Goal: Task Accomplishment & Management: Complete application form

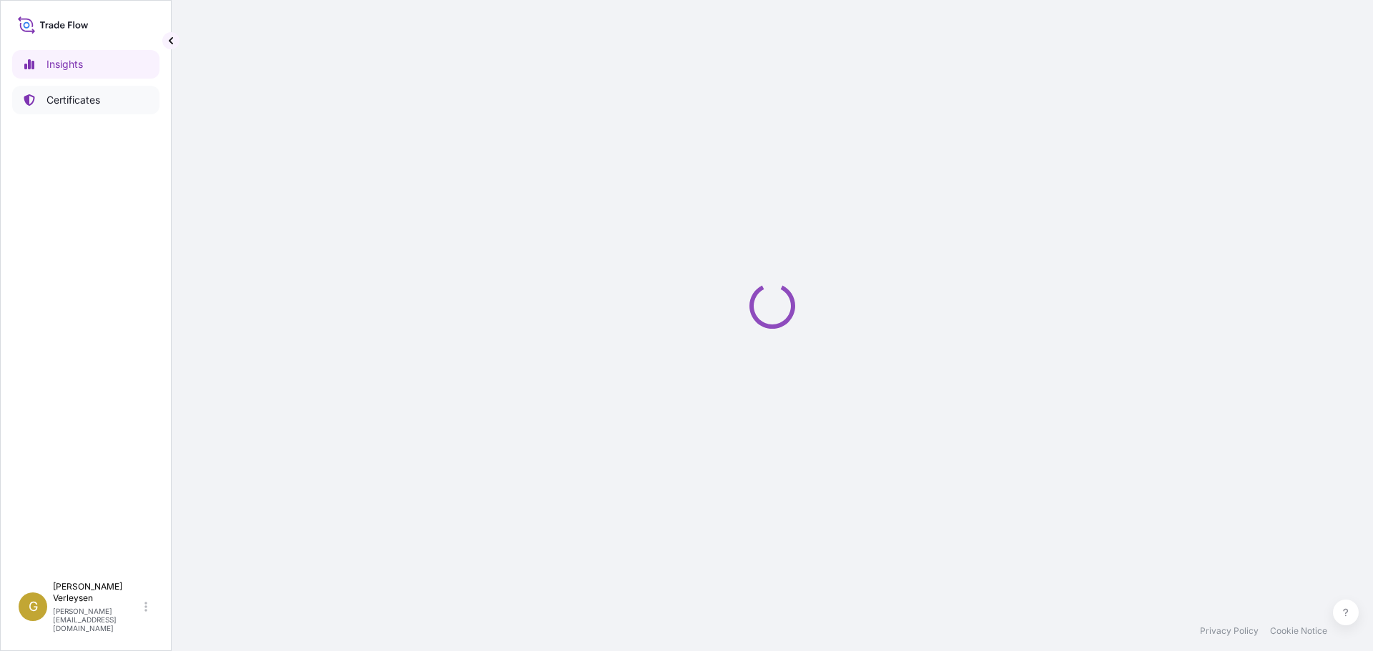
select select "2025"
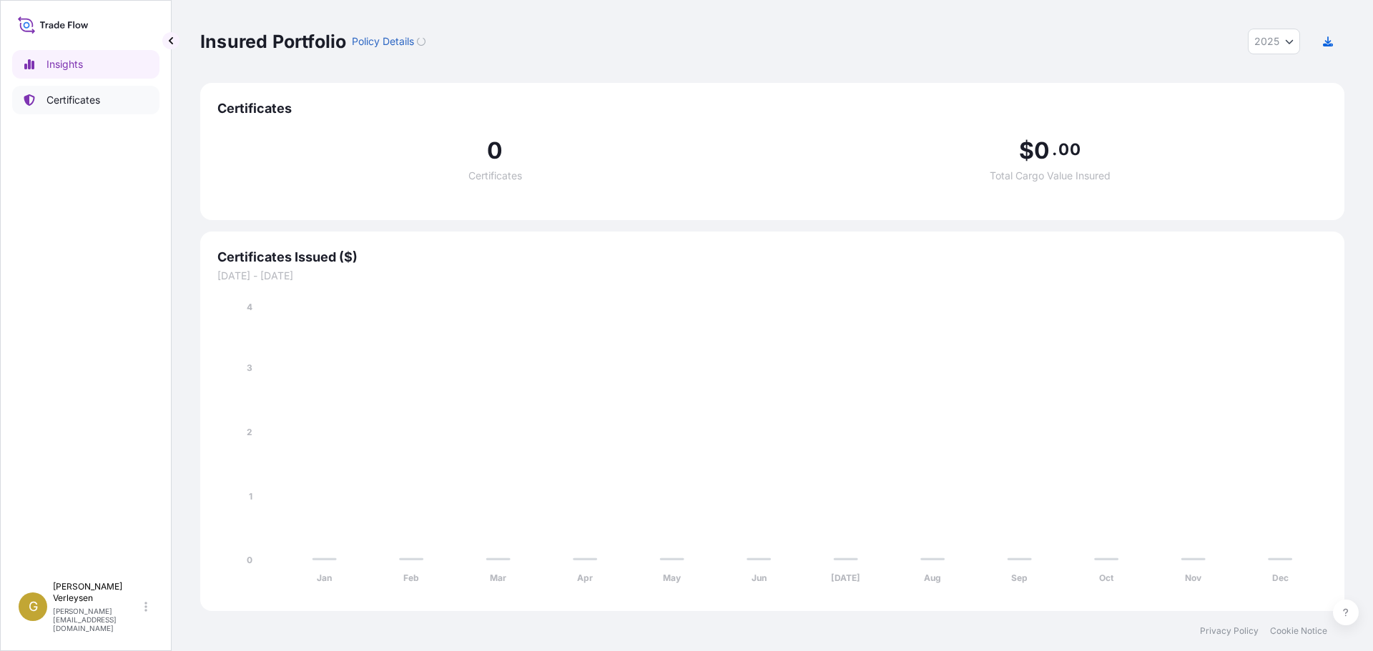
click at [79, 100] on p "Certificates" at bounding box center [73, 100] width 54 height 14
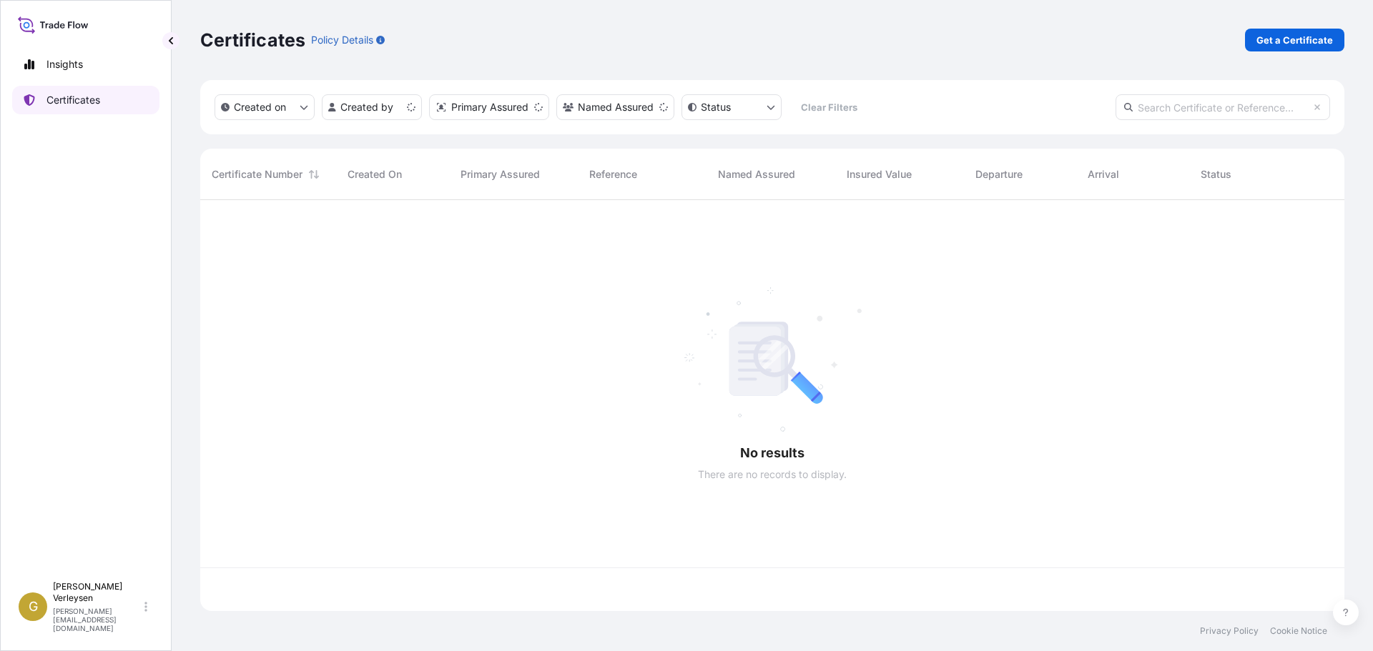
scroll to position [408, 1133]
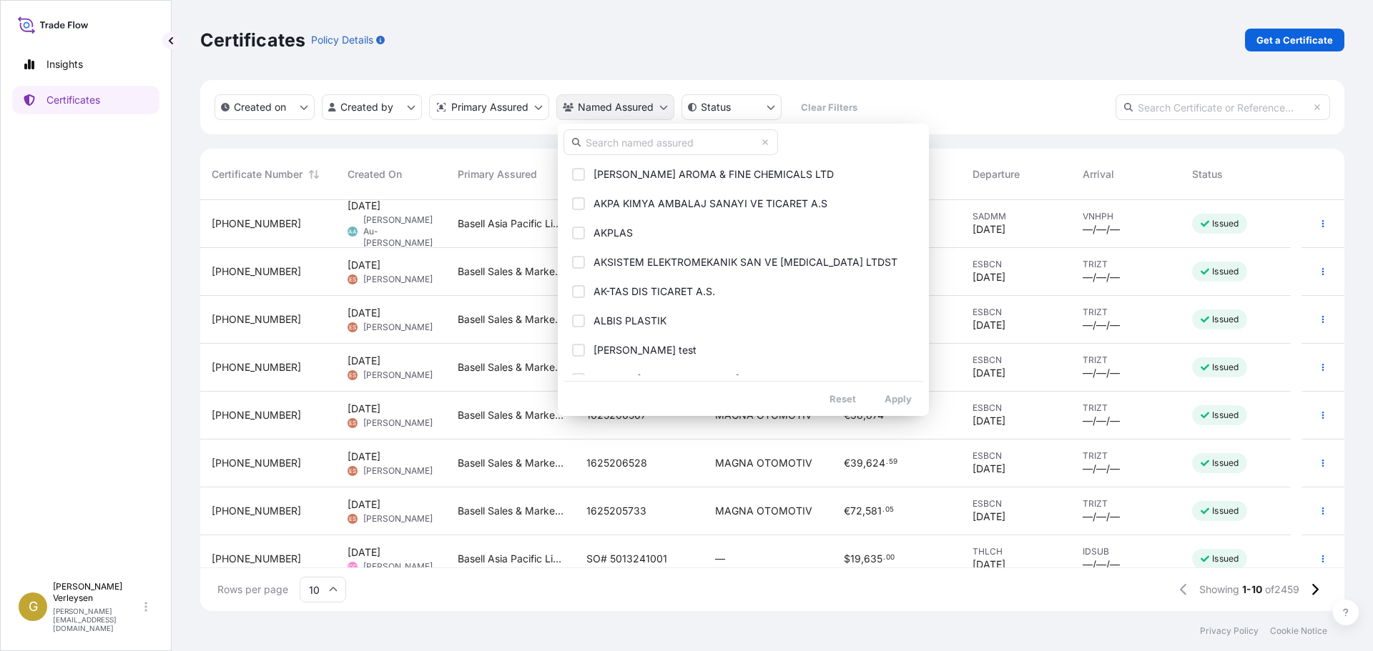
click at [625, 112] on html "Insights Certificates G Gunther Verleysen gunther.verleysen@bdpint.com Certific…" at bounding box center [686, 325] width 1373 height 651
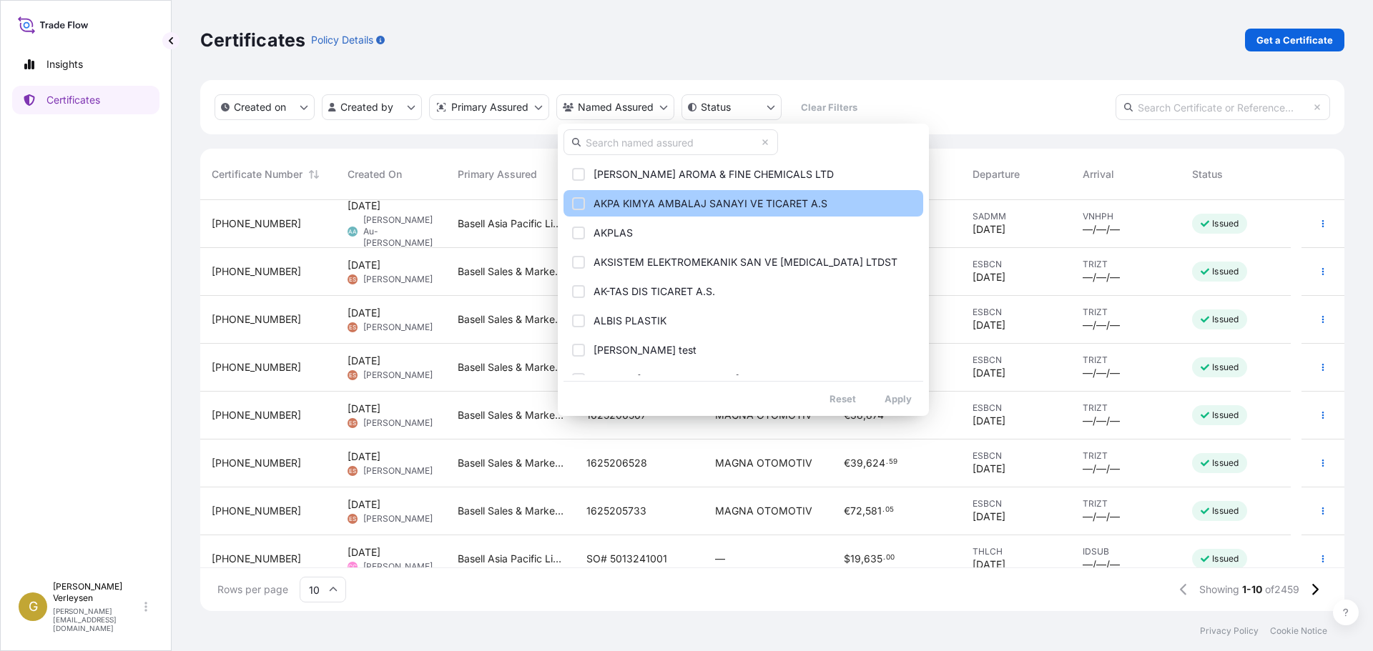
click at [584, 207] on div "Select Option" at bounding box center [578, 203] width 13 height 13
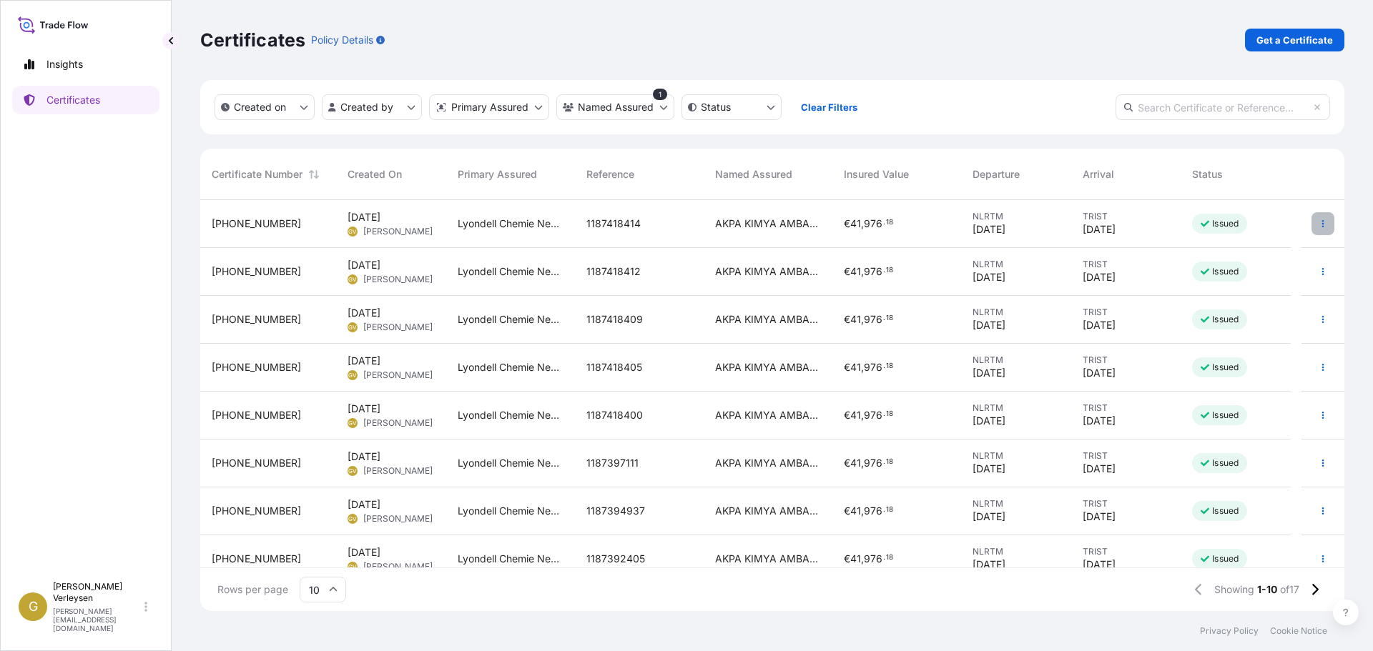
click at [1319, 223] on icon "button" at bounding box center [1323, 224] width 9 height 9
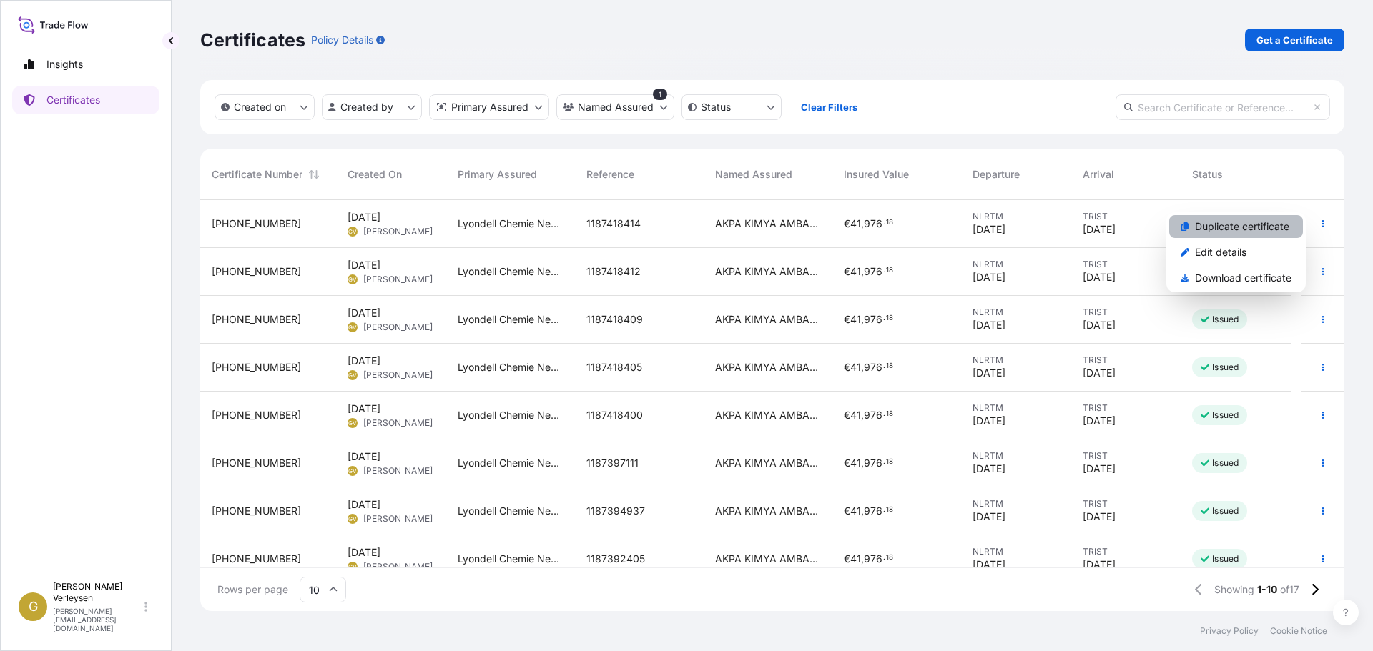
click at [1214, 219] on link "Duplicate certificate" at bounding box center [1236, 226] width 134 height 23
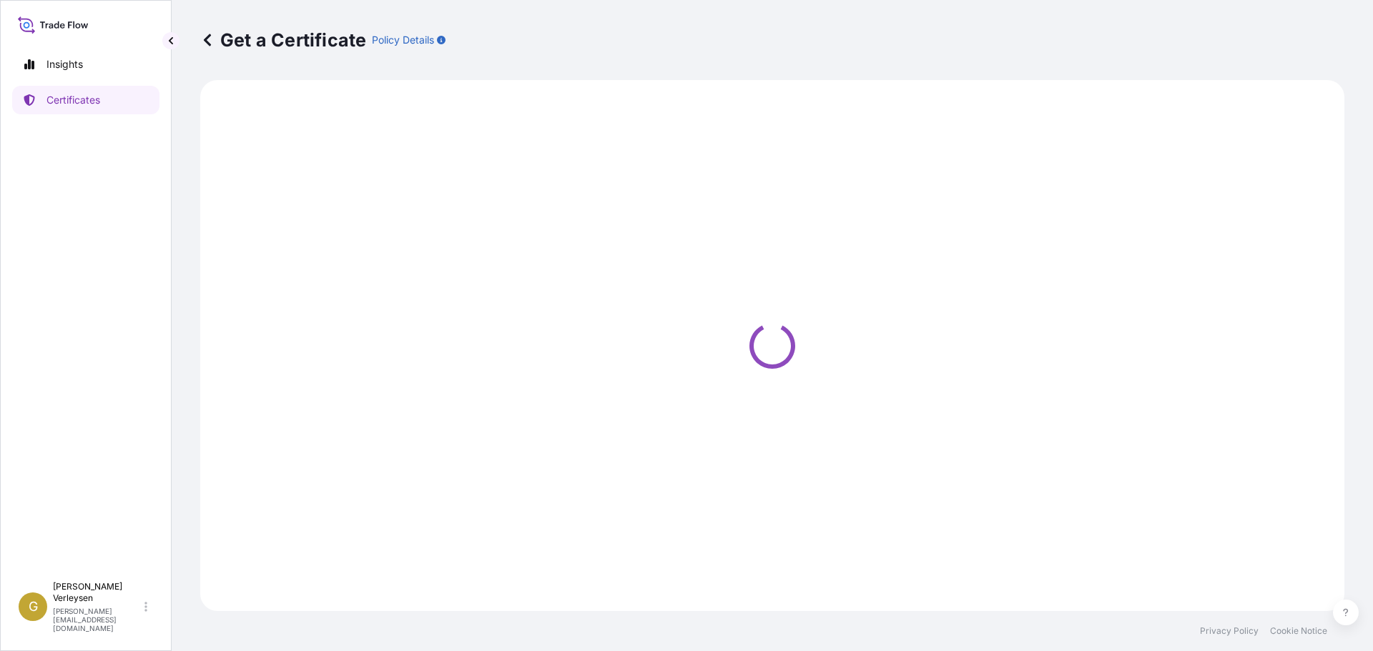
select select "Sea"
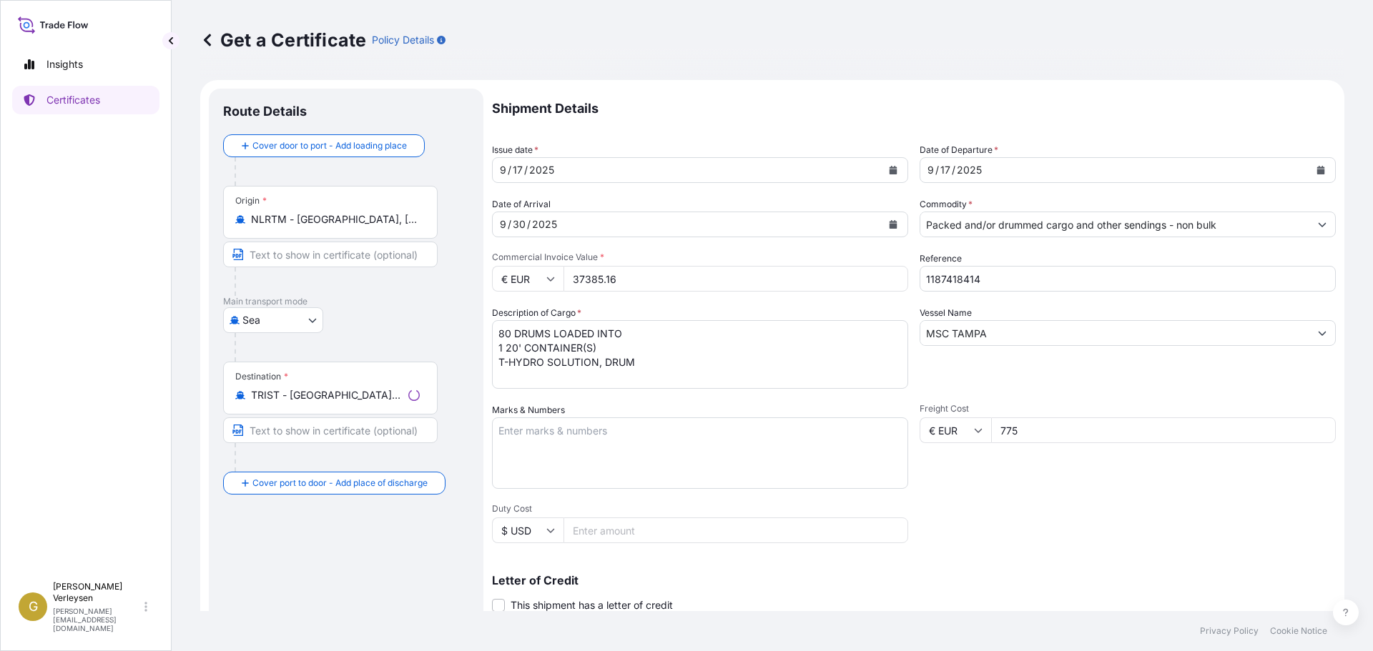
select select "32165"
drag, startPoint x: 927, startPoint y: 275, endPoint x: 809, endPoint y: 256, distance: 119.5
click at [809, 257] on div "Shipment Details Issue date * 9 / 17 / 2025 Date of Departure * 9 / 17 / 2025 D…" at bounding box center [914, 429] width 844 height 681
paste input "38901"
type input "1187438901"
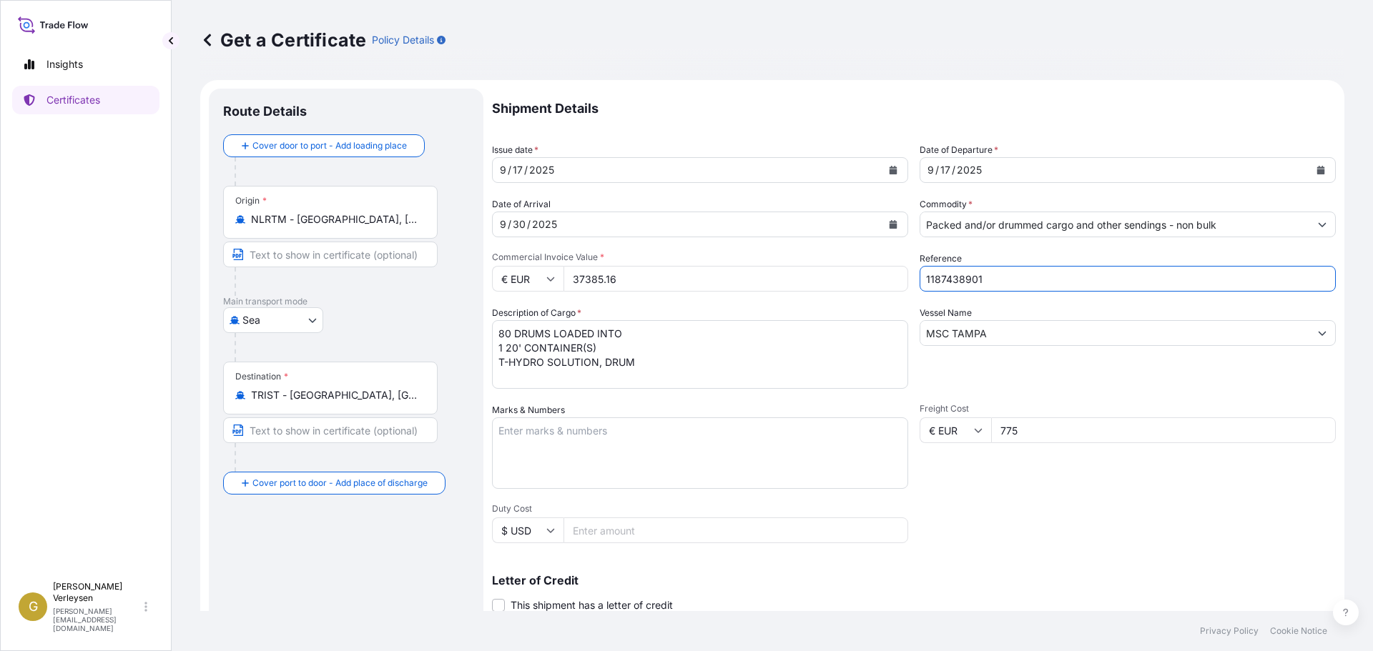
click at [889, 228] on icon "Calendar" at bounding box center [893, 224] width 8 height 9
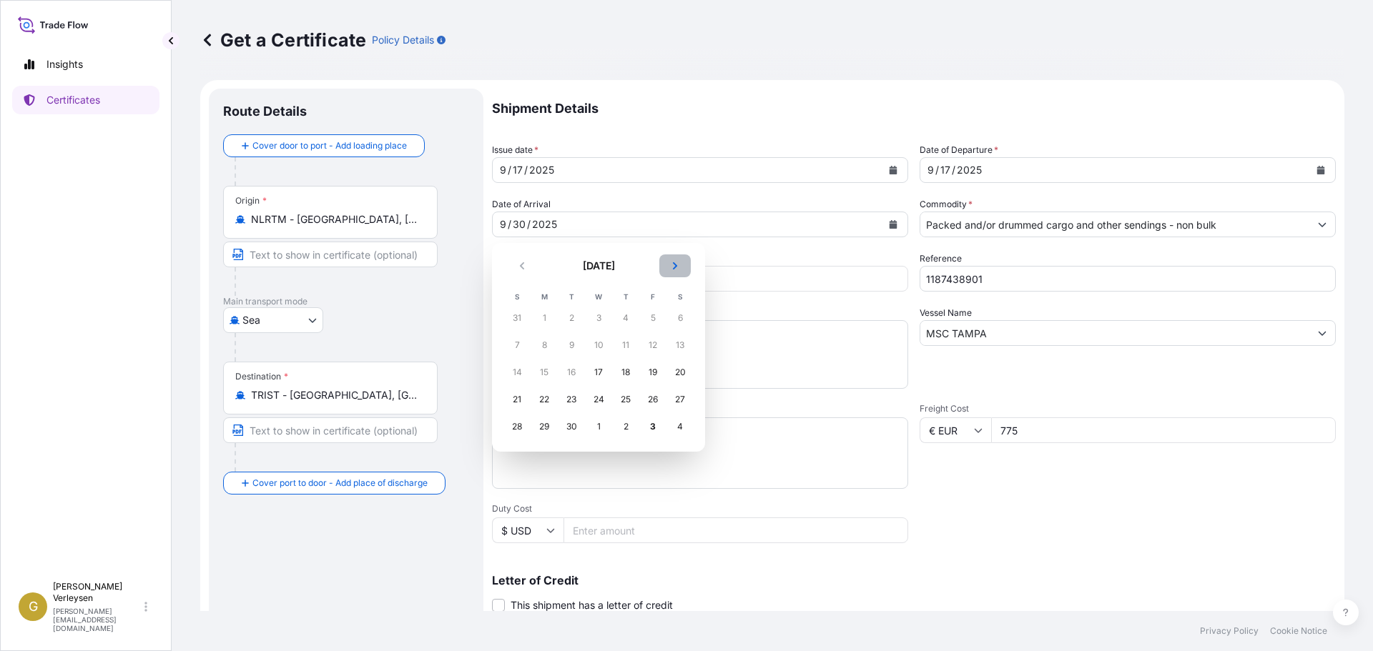
click at [675, 265] on icon "Next" at bounding box center [675, 265] width 4 height 7
click at [577, 373] on div "14" at bounding box center [571, 373] width 26 height 26
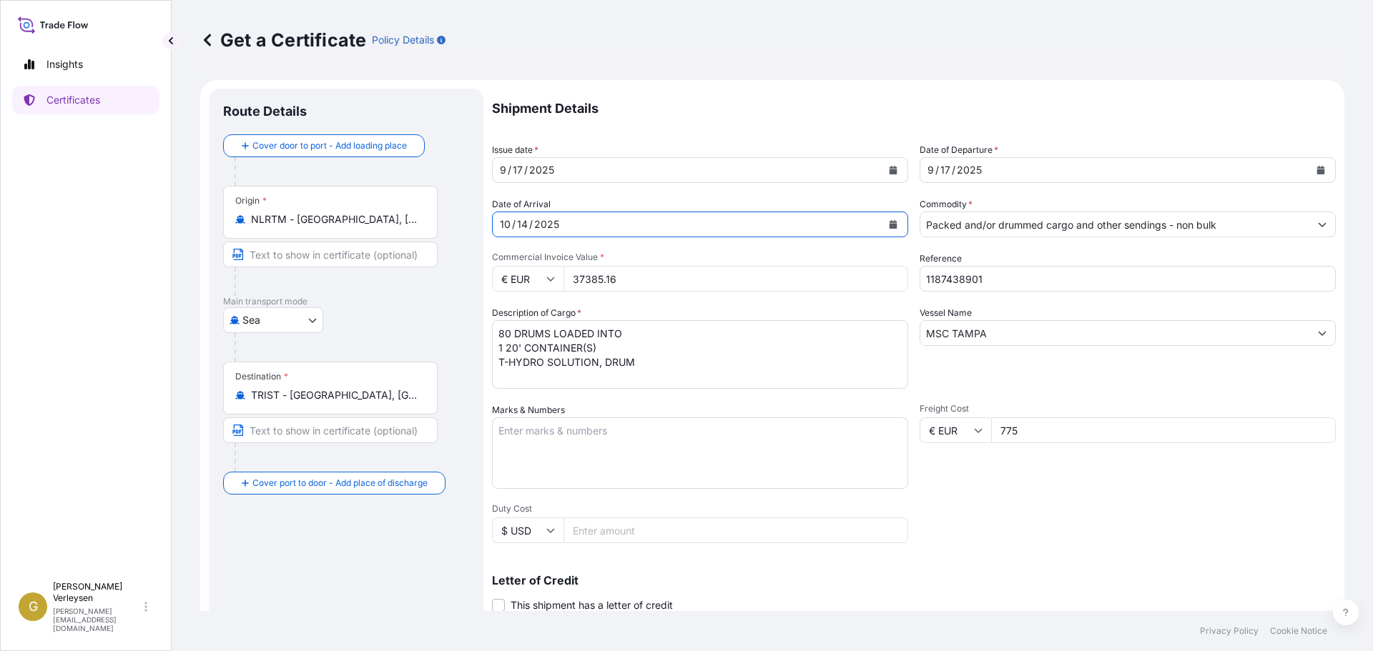
click at [1309, 174] on button "Calendar" at bounding box center [1320, 170] width 23 height 23
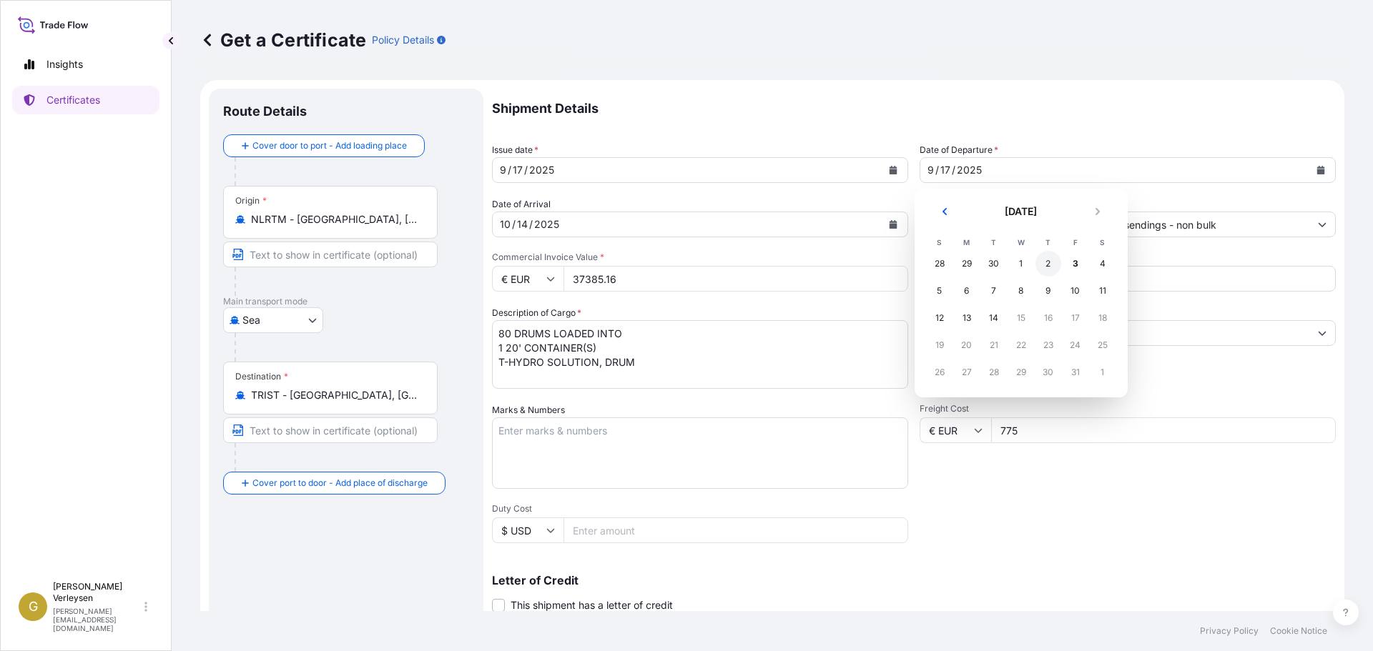
click at [1048, 265] on div "2" at bounding box center [1048, 264] width 26 height 26
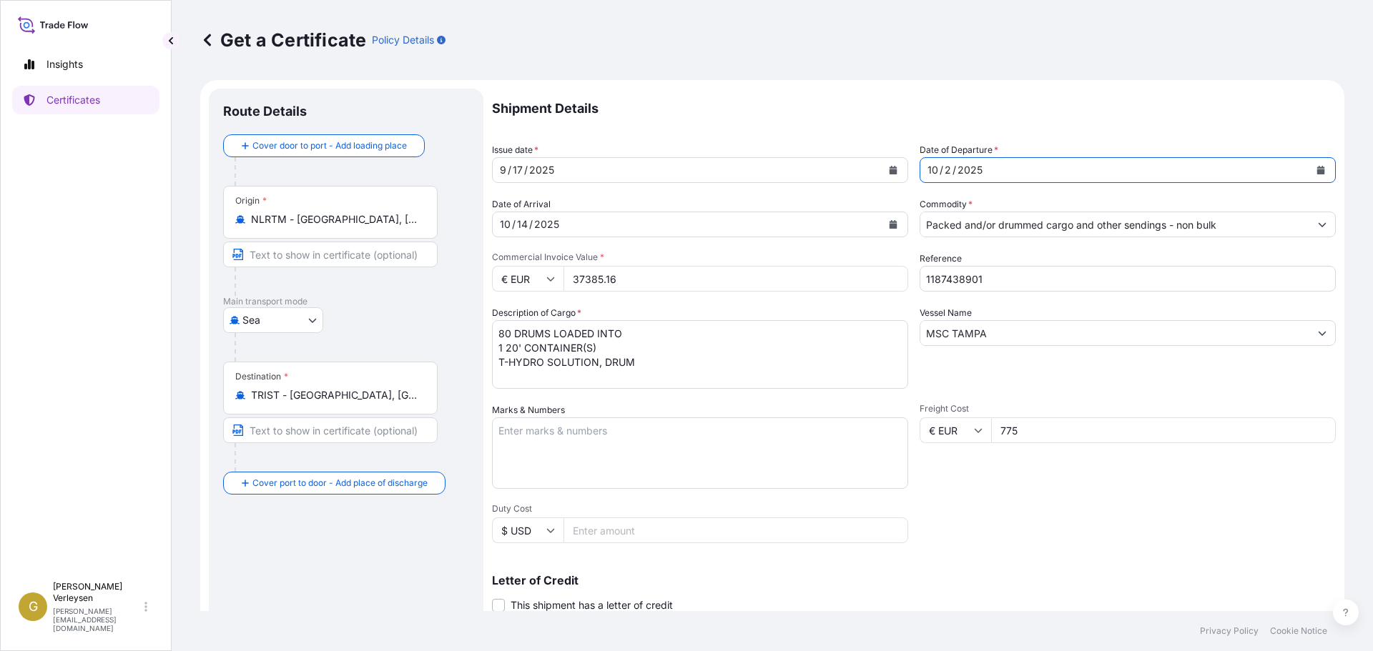
click at [890, 170] on icon "Calendar" at bounding box center [893, 170] width 8 height 9
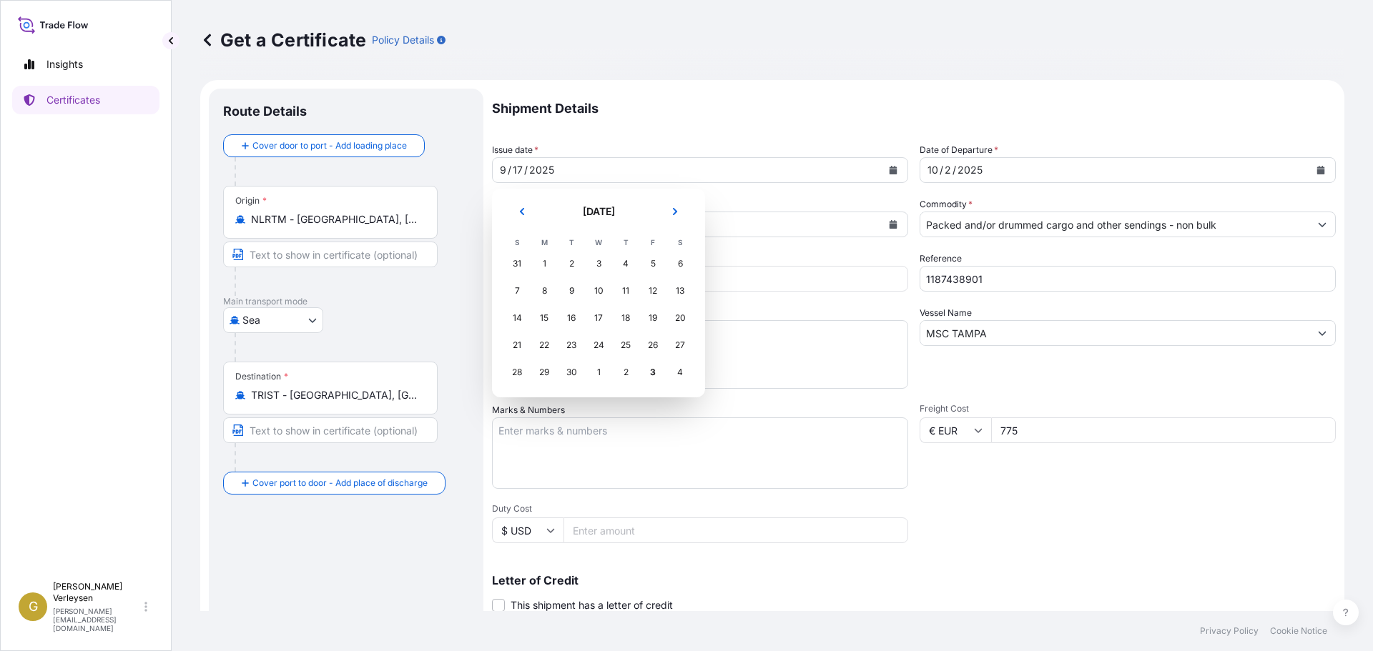
click at [626, 373] on div "2" at bounding box center [626, 373] width 26 height 26
click at [680, 207] on button "Next" at bounding box center [674, 211] width 31 height 23
click at [624, 260] on div "2" at bounding box center [626, 264] width 26 height 26
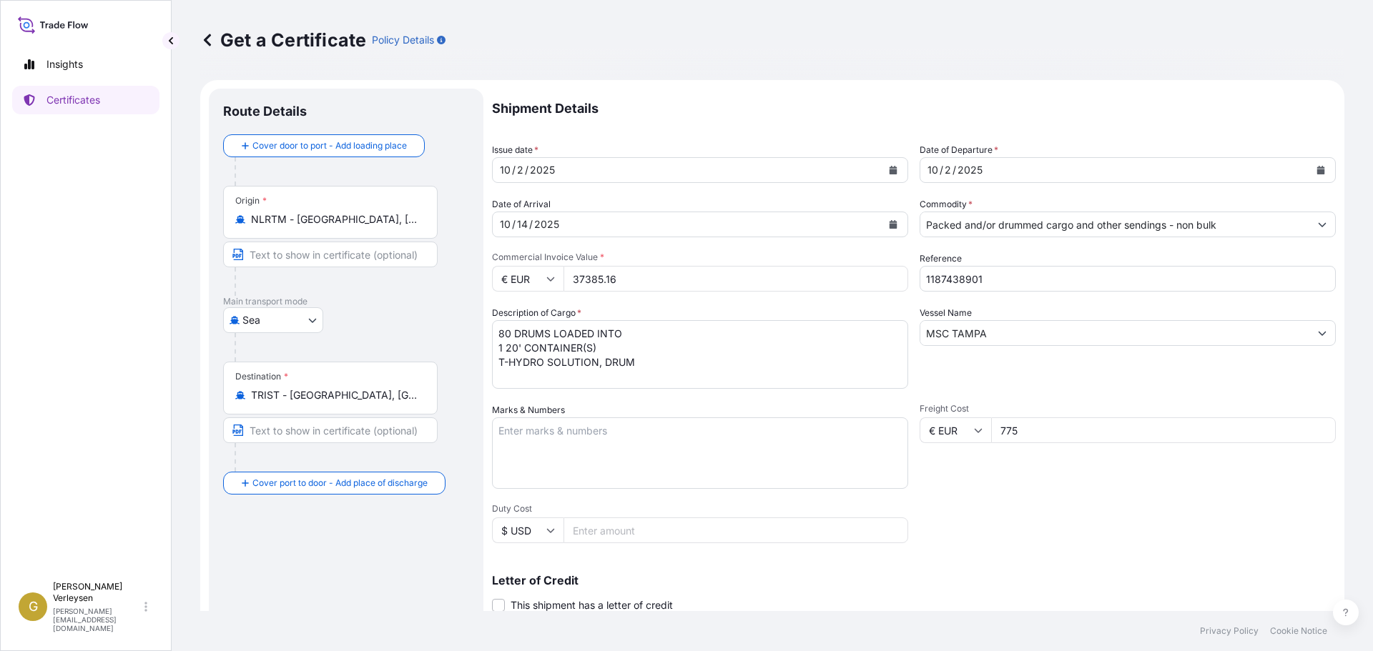
click at [1011, 338] on input "MSC TAMPA" at bounding box center [1114, 333] width 389 height 26
drag, startPoint x: 1009, startPoint y: 337, endPoint x: 854, endPoint y: 308, distance: 157.2
click at [825, 308] on div "Shipment Details Issue date * 10 / 2 / 2025 Date of Departure * 10 / 2 / 2025 D…" at bounding box center [914, 429] width 844 height 681
paste input "LAUSANNE VI"
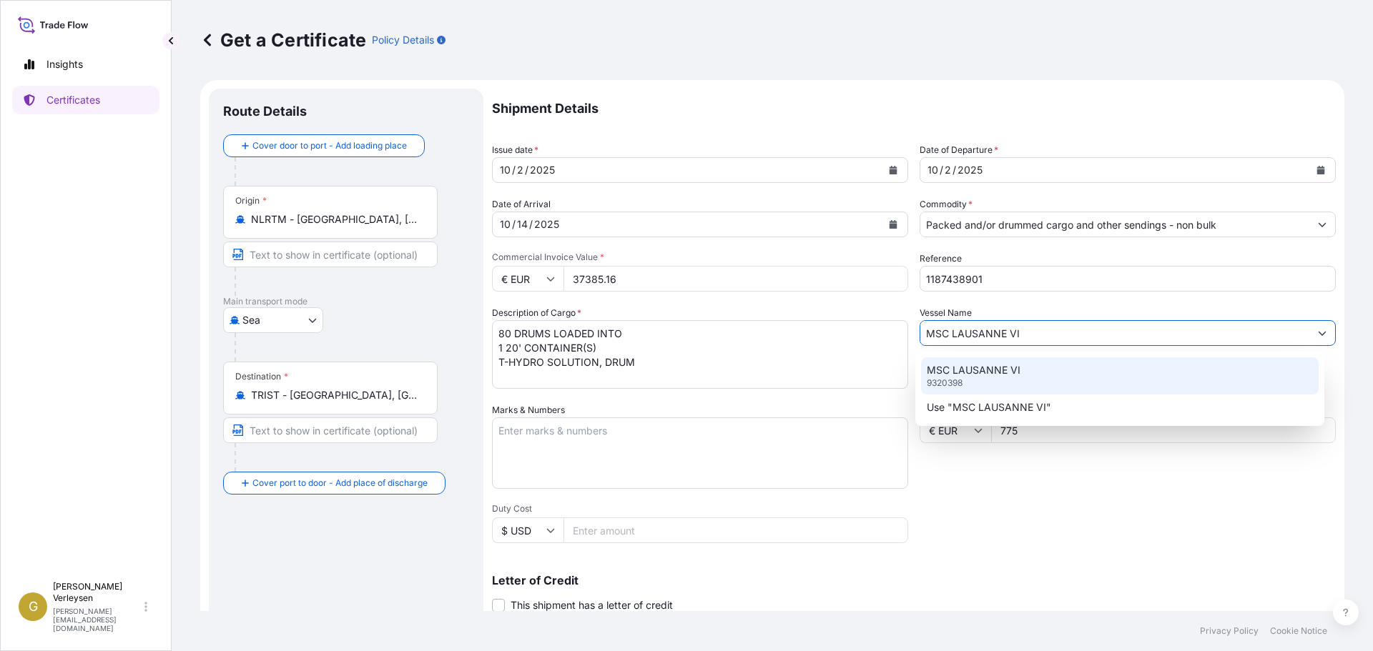
click at [989, 373] on p "MSC LAUSANNE VI" at bounding box center [974, 370] width 94 height 14
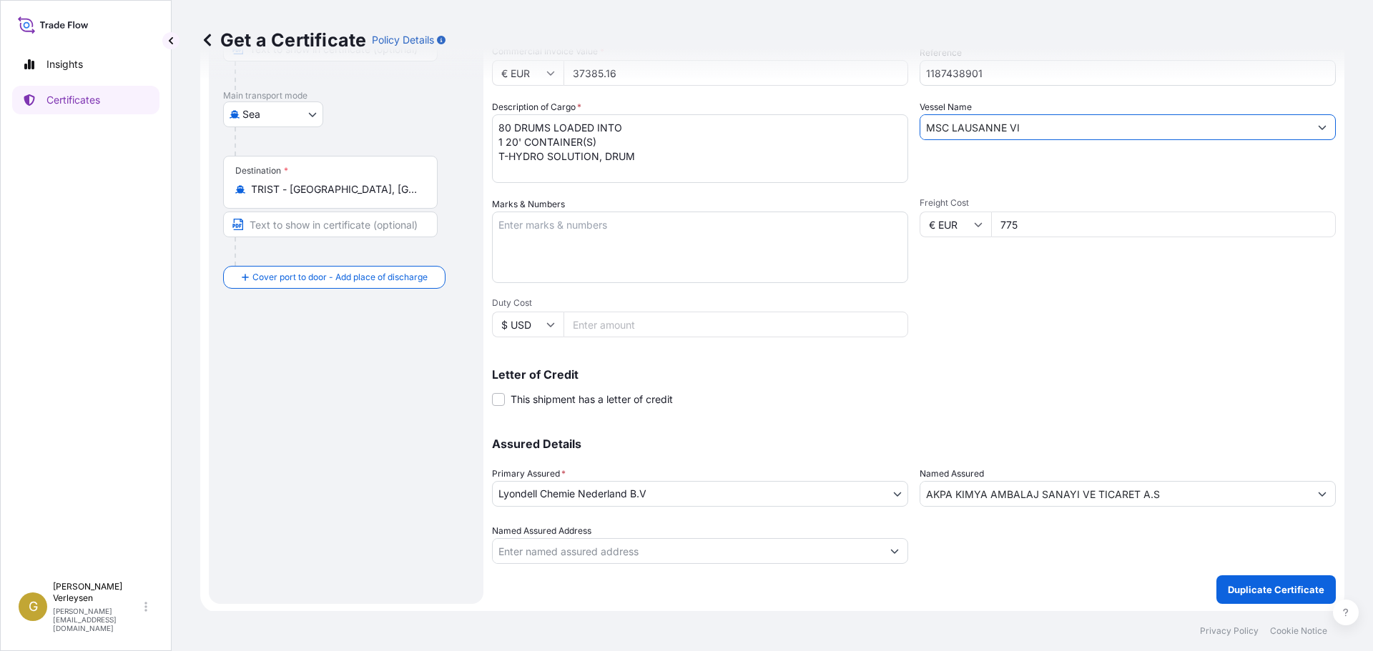
scroll to position [207, 0]
type input "MSC LAUSANNE VI"
click at [1245, 589] on p "Duplicate Certificate" at bounding box center [1276, 588] width 97 height 14
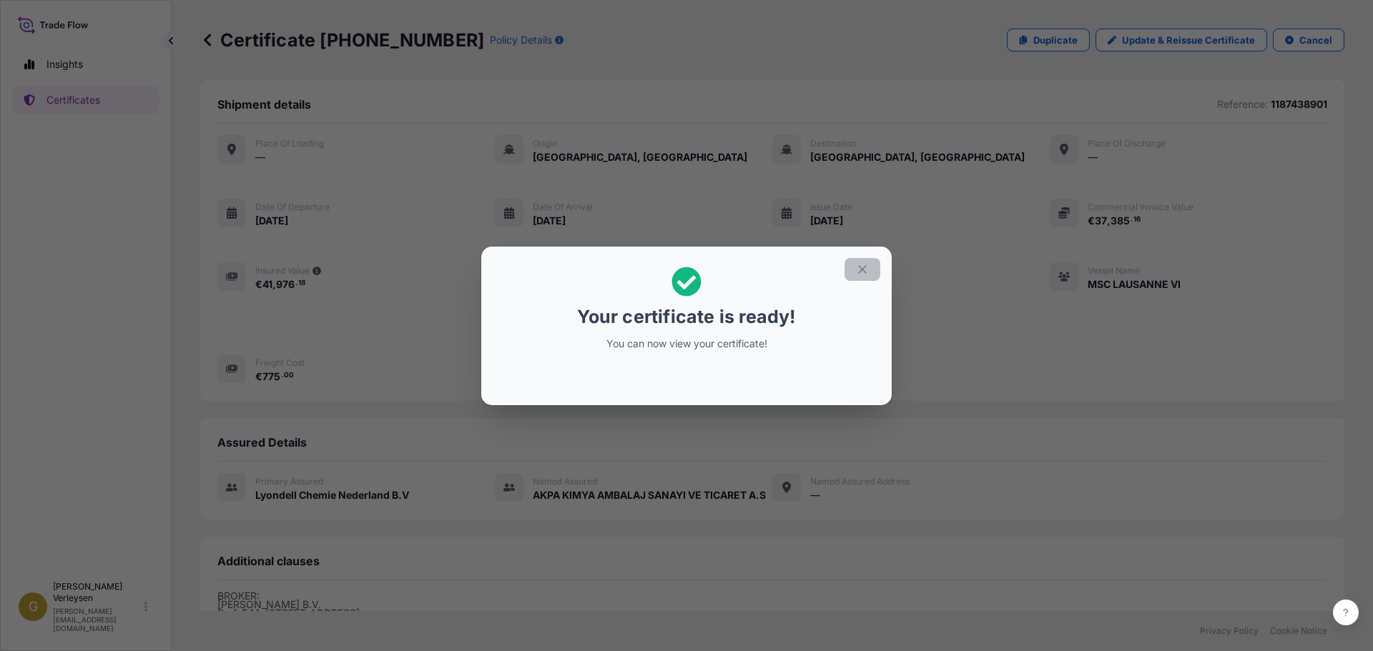
click at [865, 260] on button "button" at bounding box center [862, 269] width 36 height 23
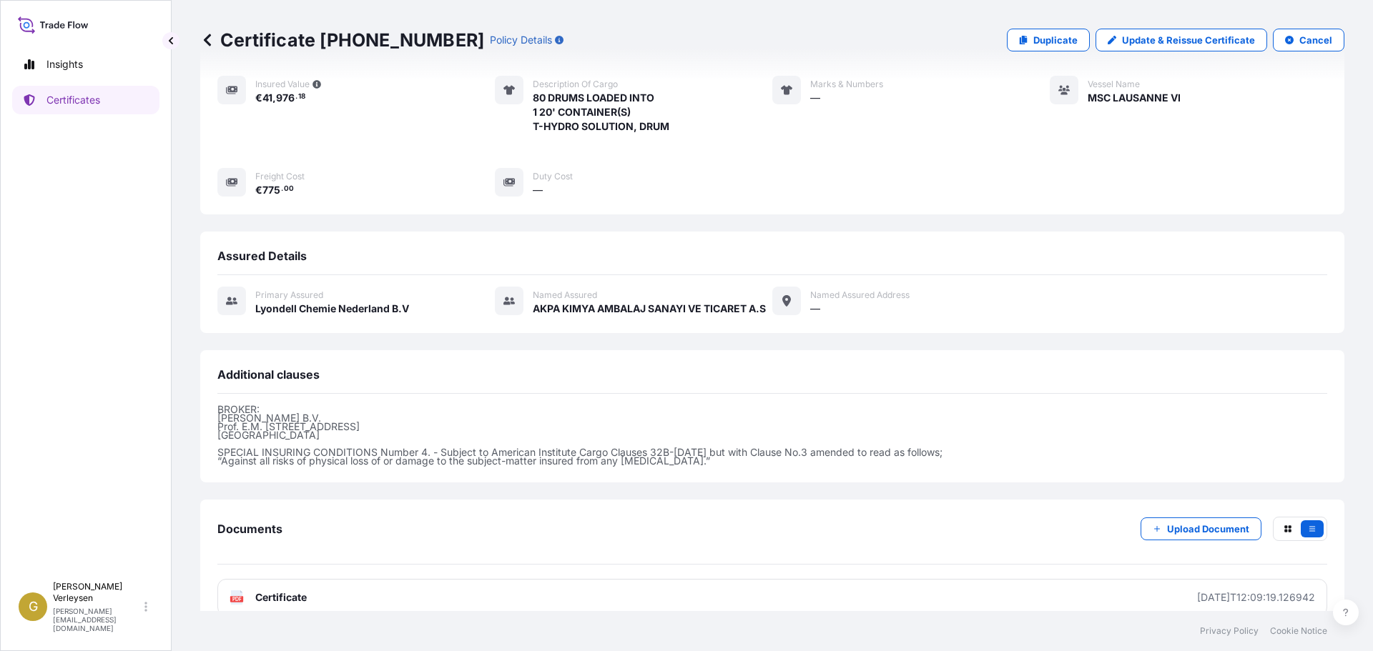
scroll to position [209, 0]
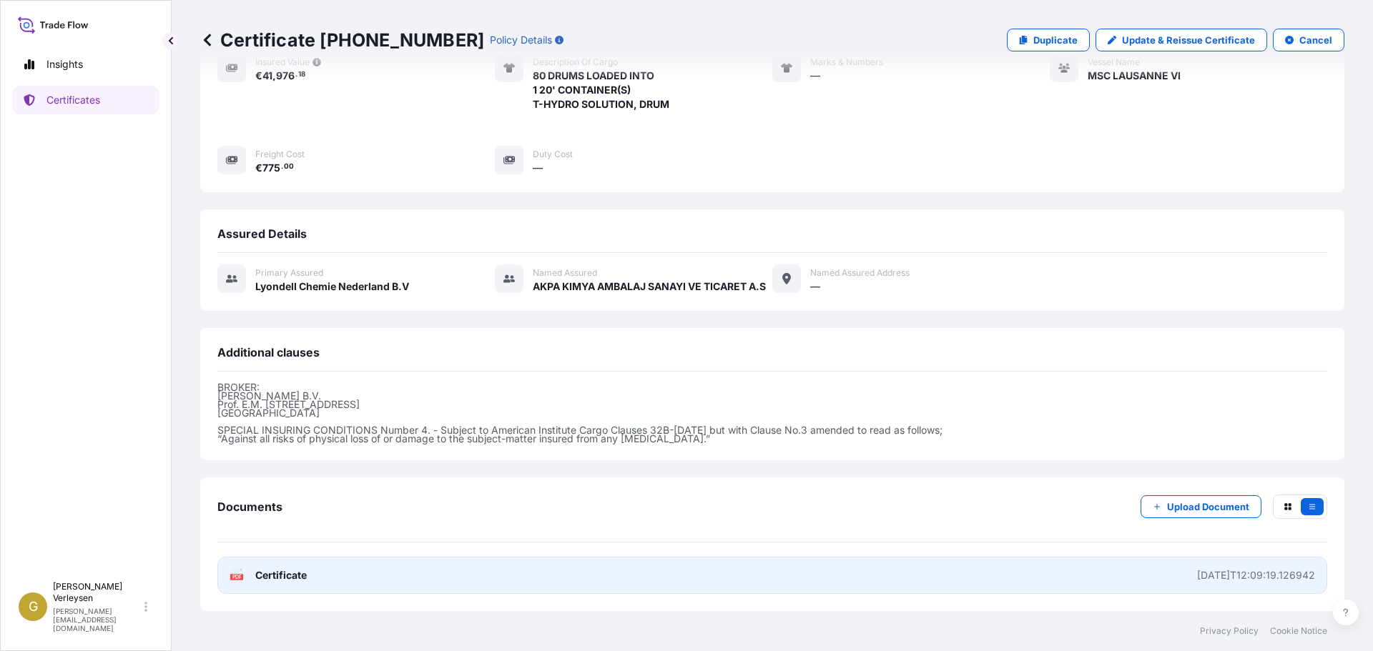
click at [716, 563] on link "PDF Certificate 2025-10-03T12:09:19.126942" at bounding box center [772, 575] width 1110 height 37
